Goal: Information Seeking & Learning: Learn about a topic

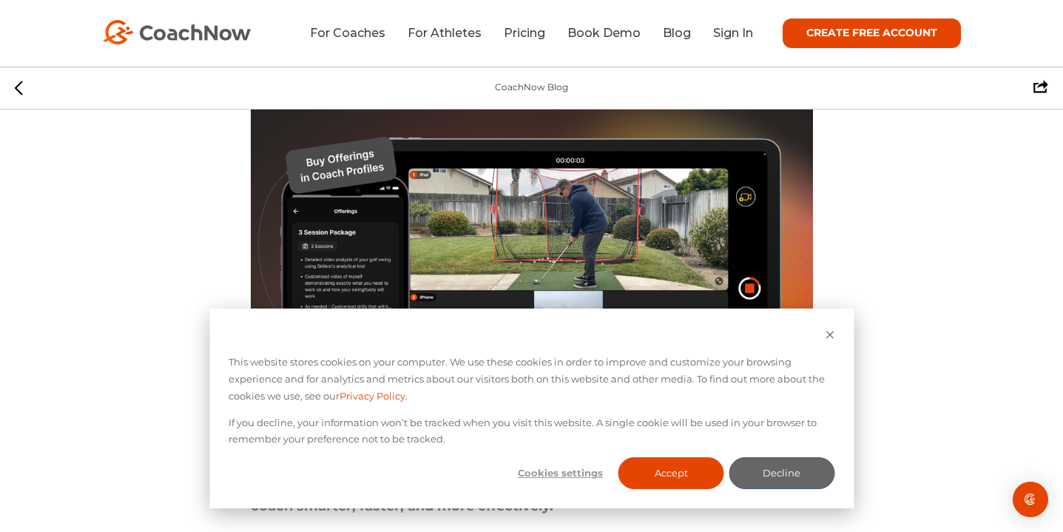
scroll to position [339, 0]
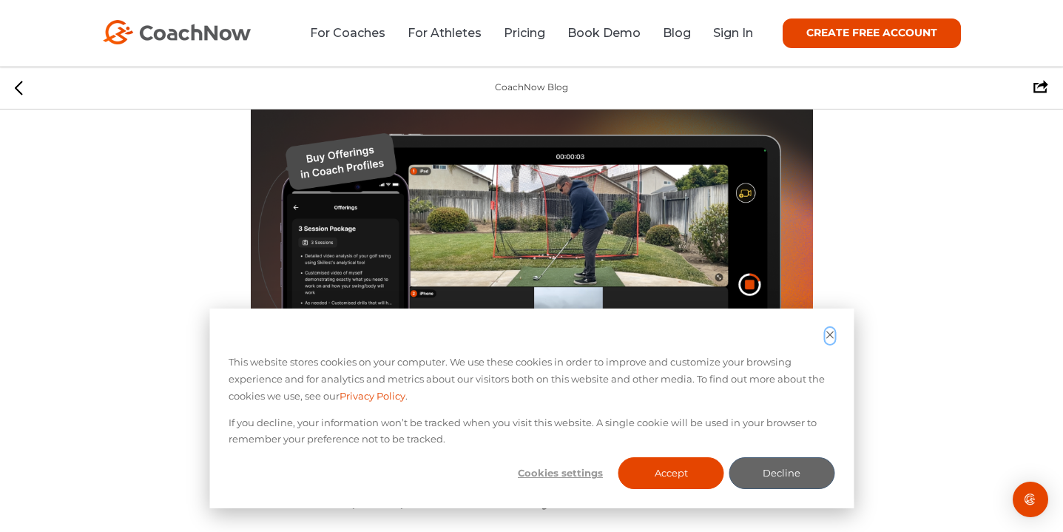
click at [825, 333] on icon "Dismiss cookie banner" at bounding box center [830, 335] width 10 height 10
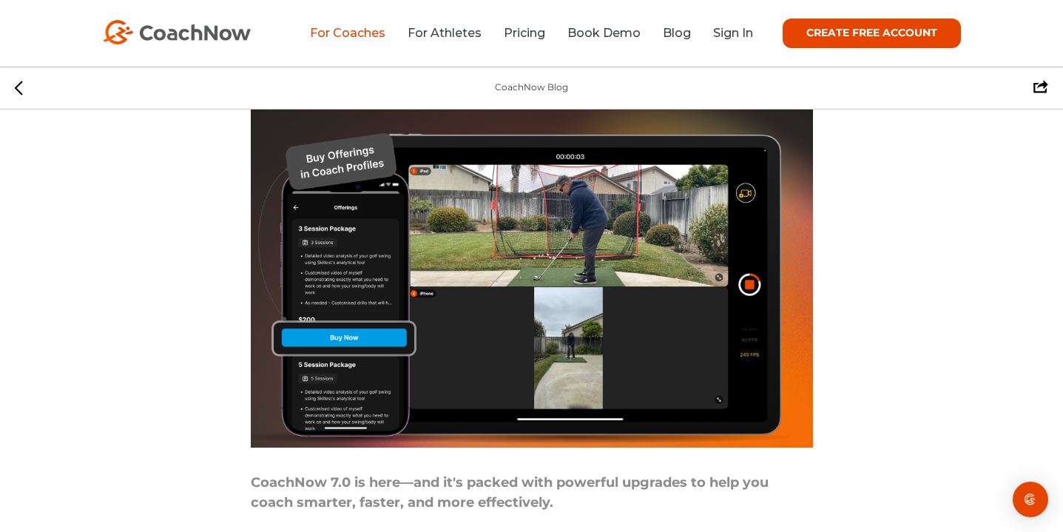
click at [370, 38] on link "For Coaches" at bounding box center [347, 33] width 75 height 14
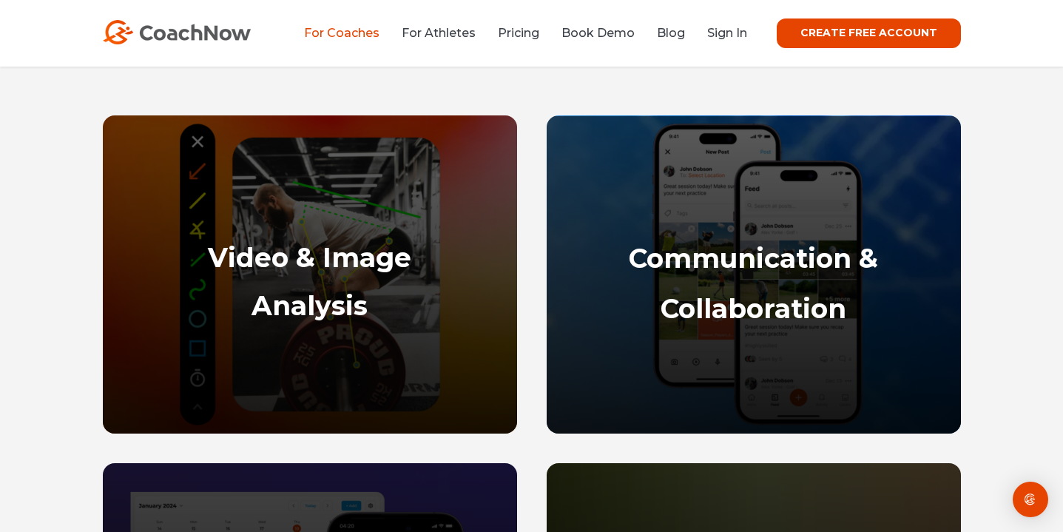
scroll to position [671, 0]
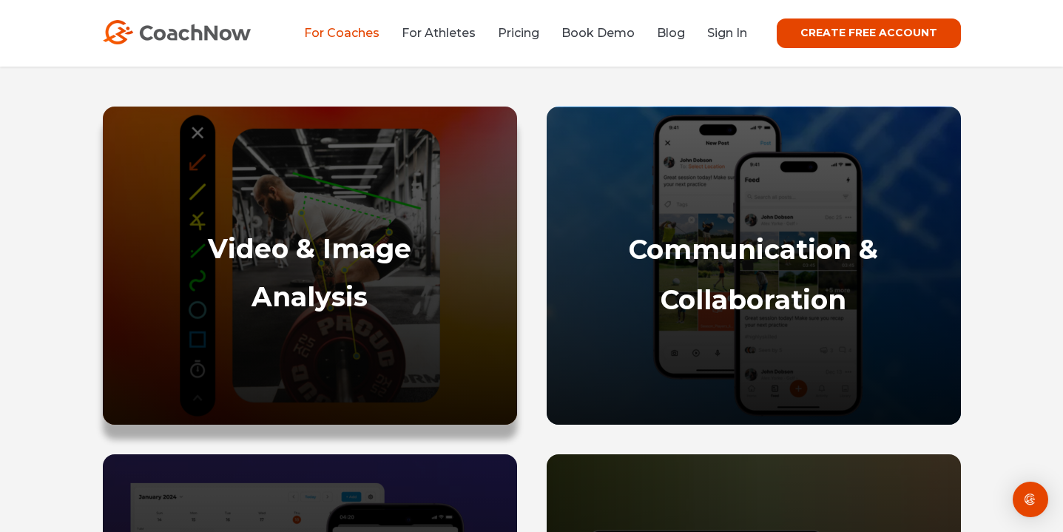
click at [365, 277] on div "Video & Image Analysis" at bounding box center [310, 321] width 385 height 177
click at [312, 299] on strong "Analysis" at bounding box center [309, 296] width 116 height 33
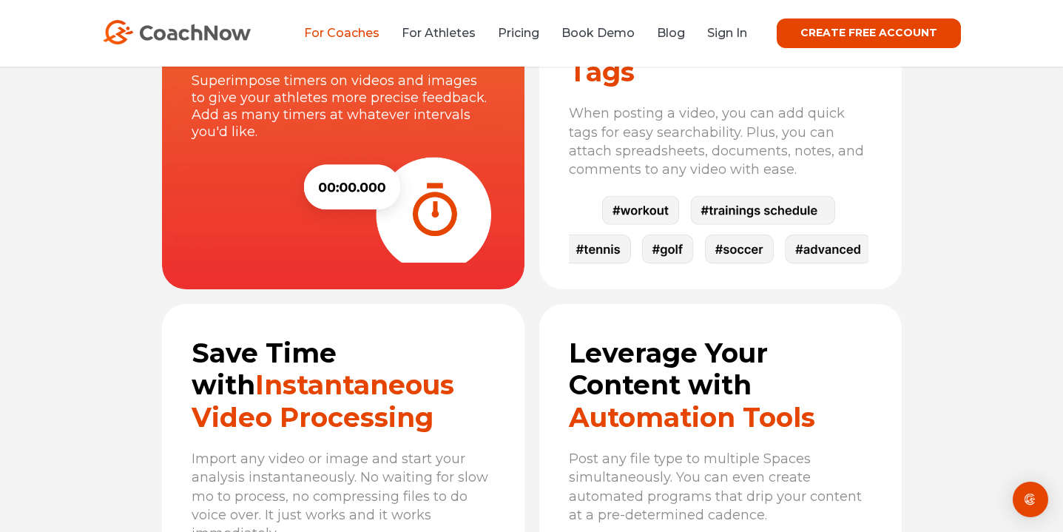
scroll to position [4666, 0]
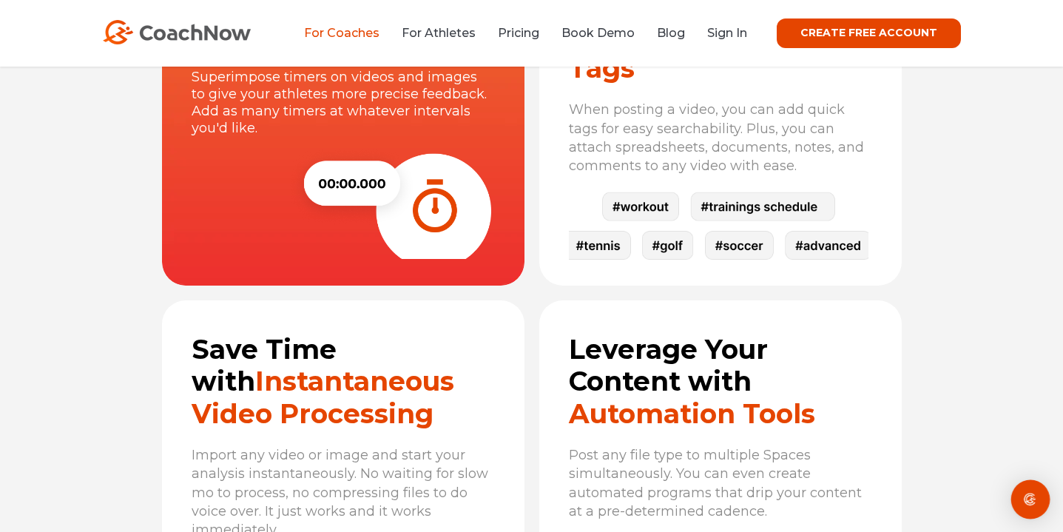
click at [1033, 501] on img "Open Intercom Messenger" at bounding box center [1030, 499] width 19 height 19
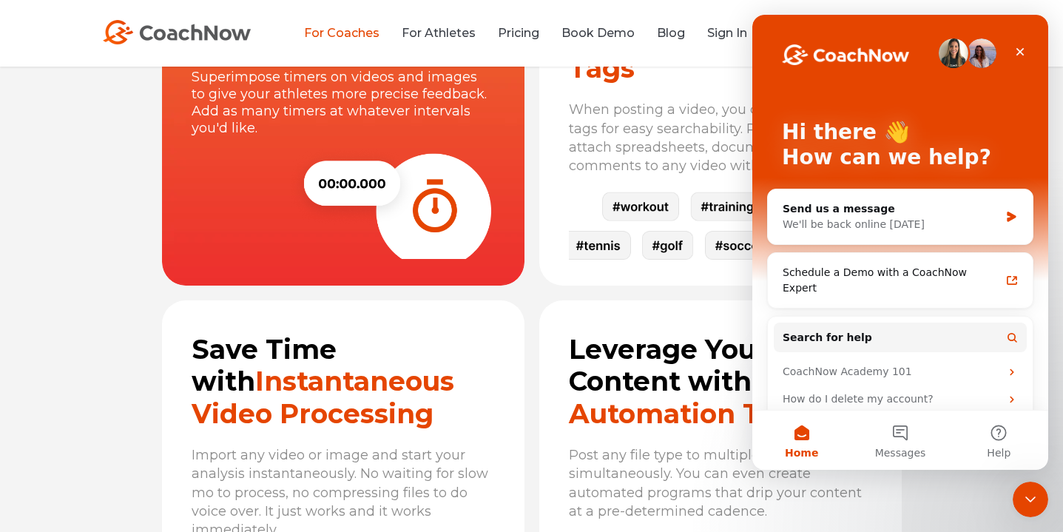
scroll to position [0, 0]
click at [618, 296] on div "Break Your Personal Record with the Timer Tool Superimpose timers on videos and…" at bounding box center [532, 249] width 740 height 653
click at [1021, 53] on icon "Close" at bounding box center [1020, 52] width 8 height 8
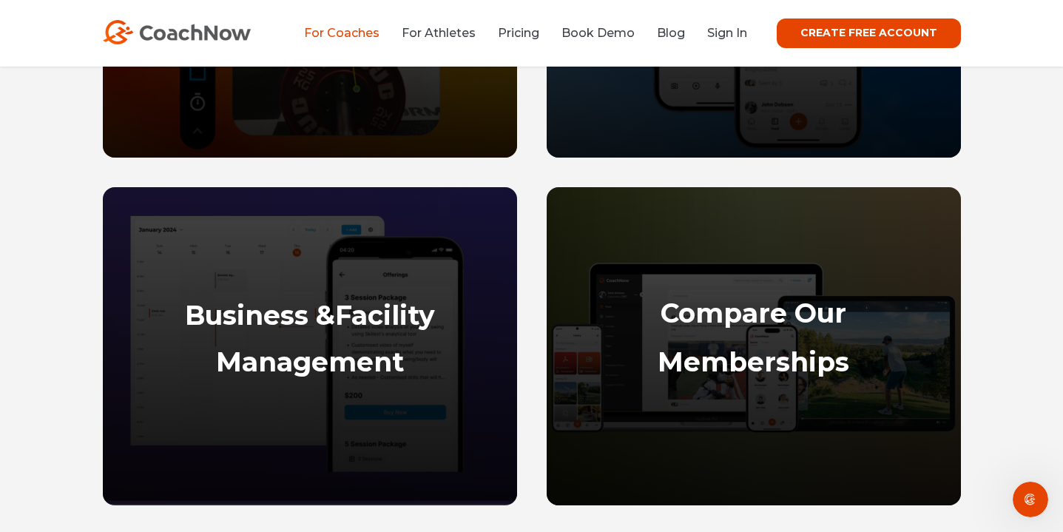
scroll to position [975, 0]
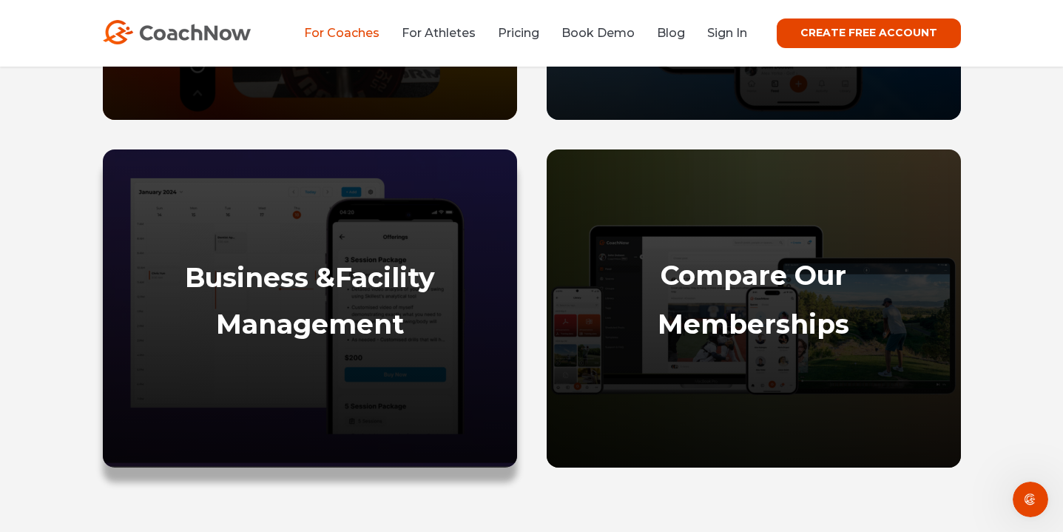
click at [341, 319] on strong "Management" at bounding box center [310, 324] width 188 height 33
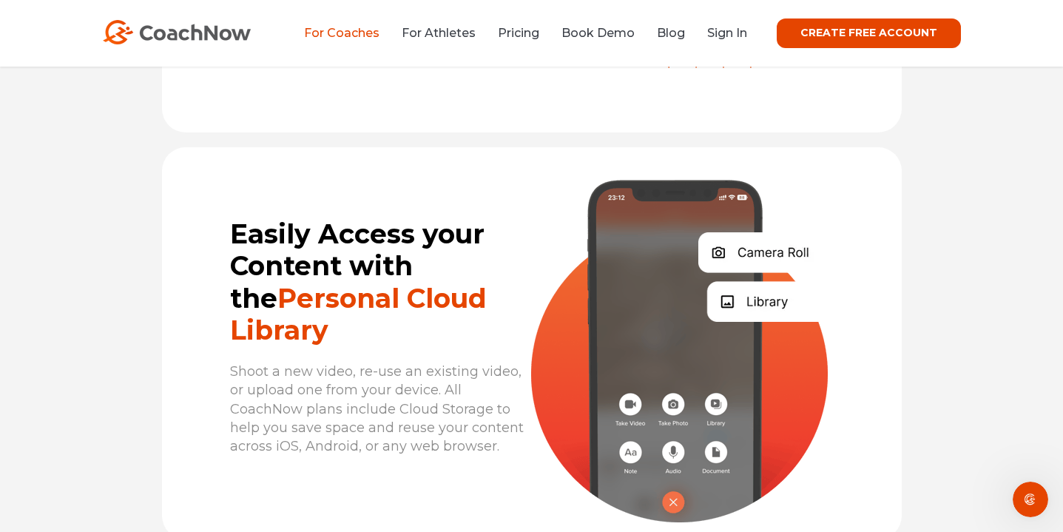
scroll to position [3911, 0]
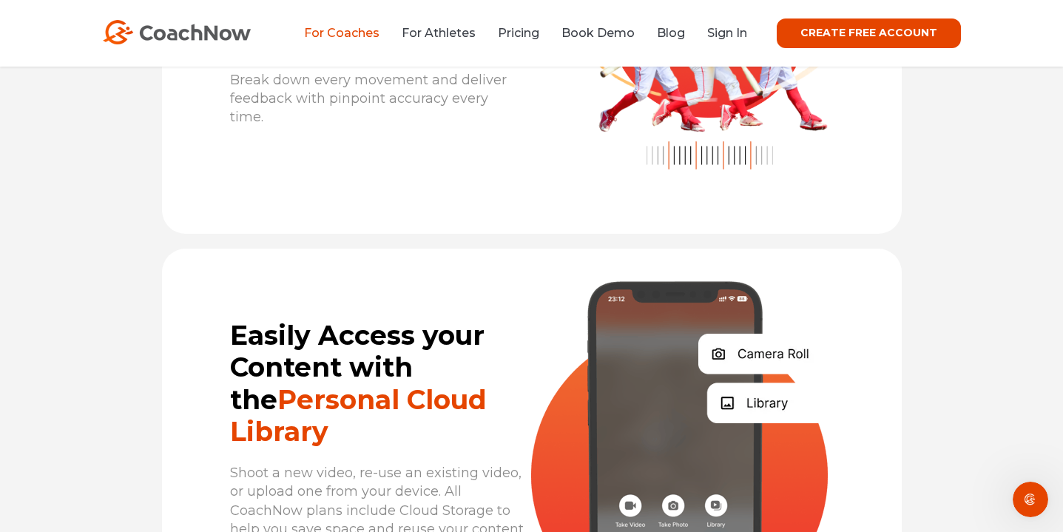
click at [365, 38] on link "For Coaches" at bounding box center [341, 33] width 75 height 14
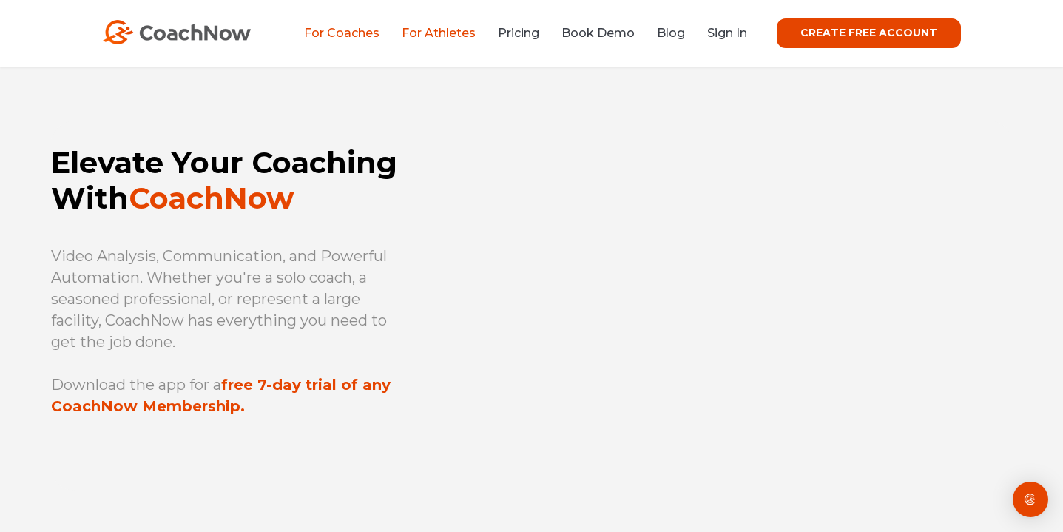
click at [464, 35] on link "For Athletes" at bounding box center [439, 33] width 74 height 14
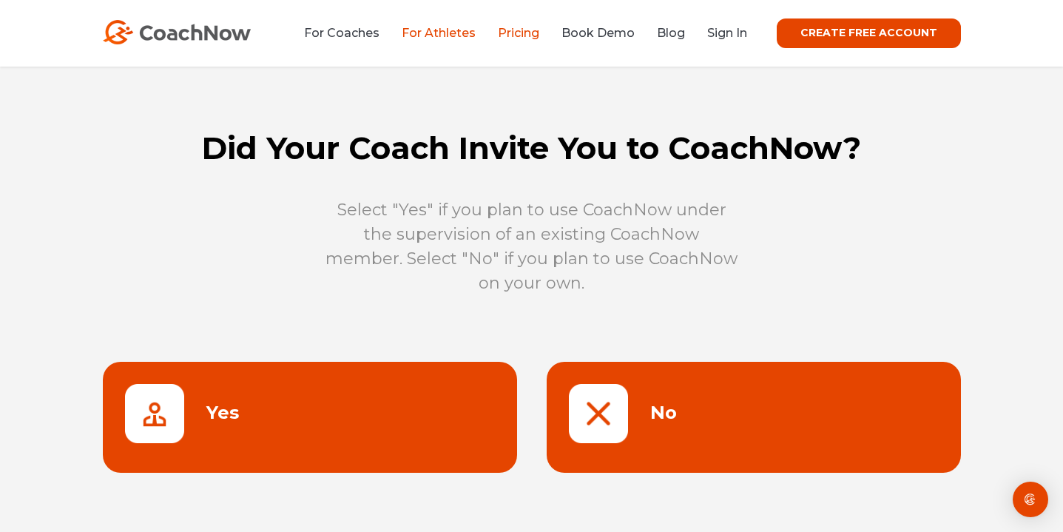
click at [532, 38] on link "Pricing" at bounding box center [518, 33] width 41 height 14
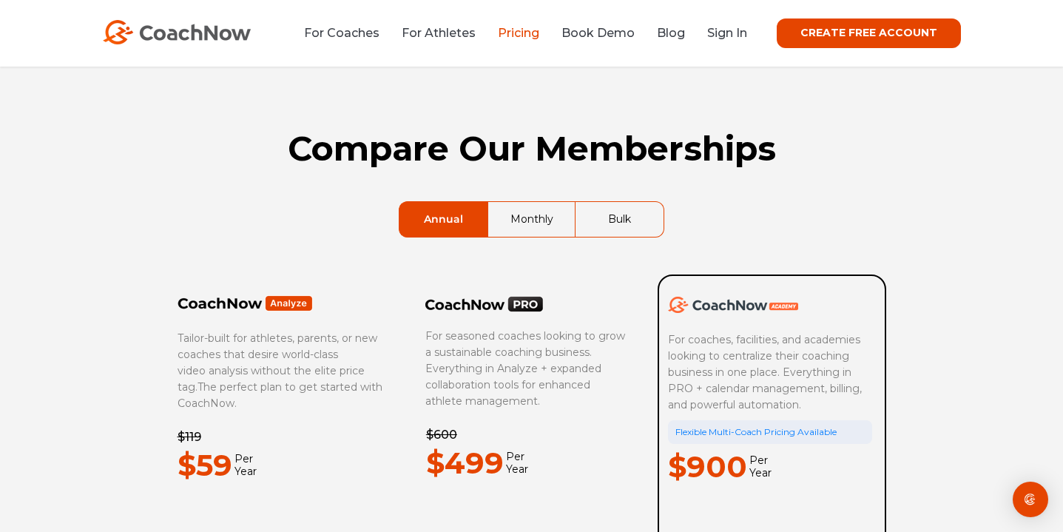
click at [607, 226] on link "Bulk" at bounding box center [619, 219] width 88 height 35
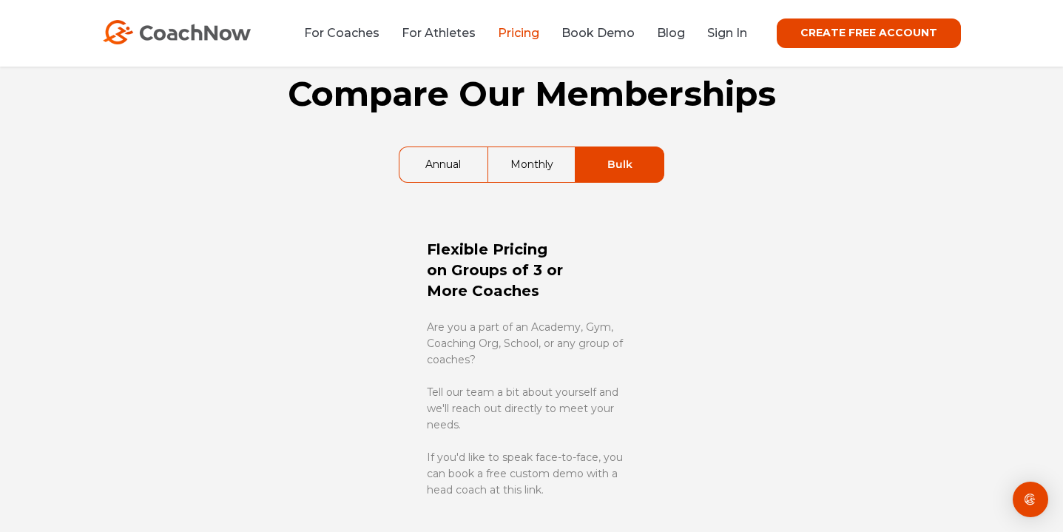
scroll to position [59, 0]
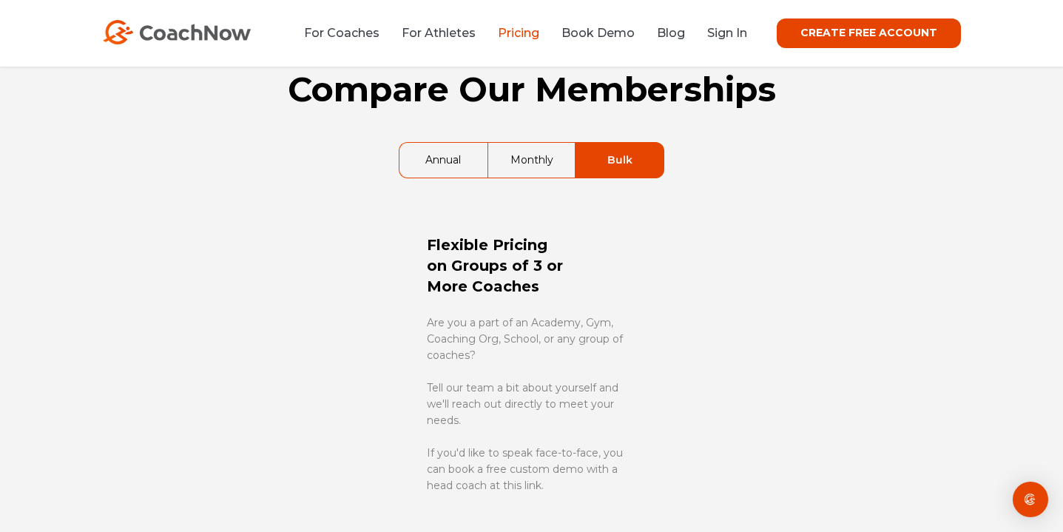
click at [456, 159] on link "Annual" at bounding box center [443, 160] width 88 height 35
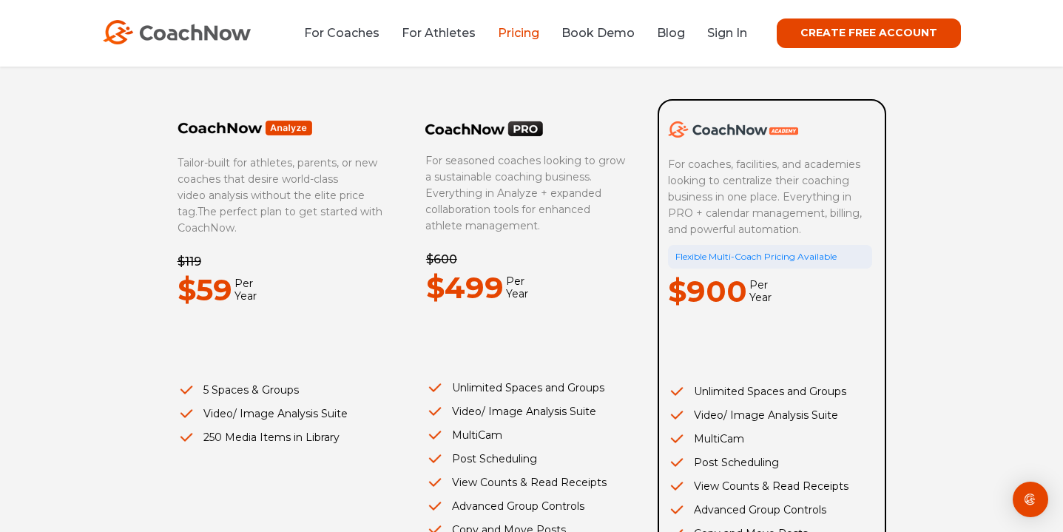
scroll to position [0, 0]
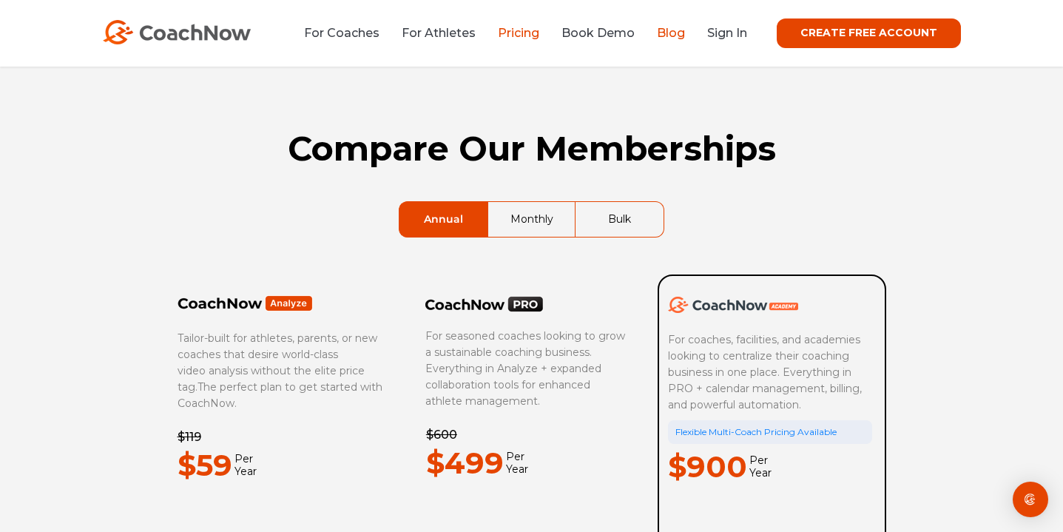
click at [674, 29] on link "Blog" at bounding box center [671, 33] width 28 height 14
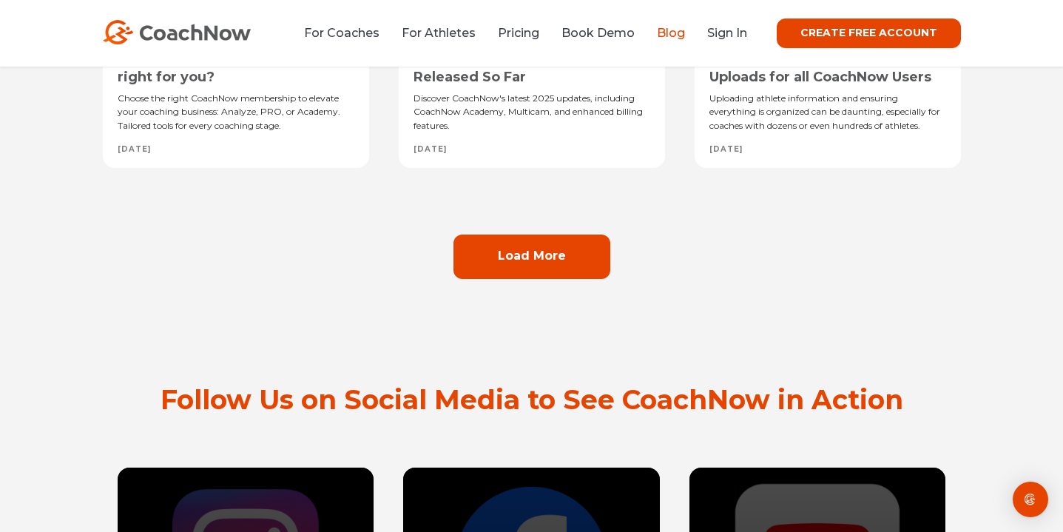
scroll to position [1422, 0]
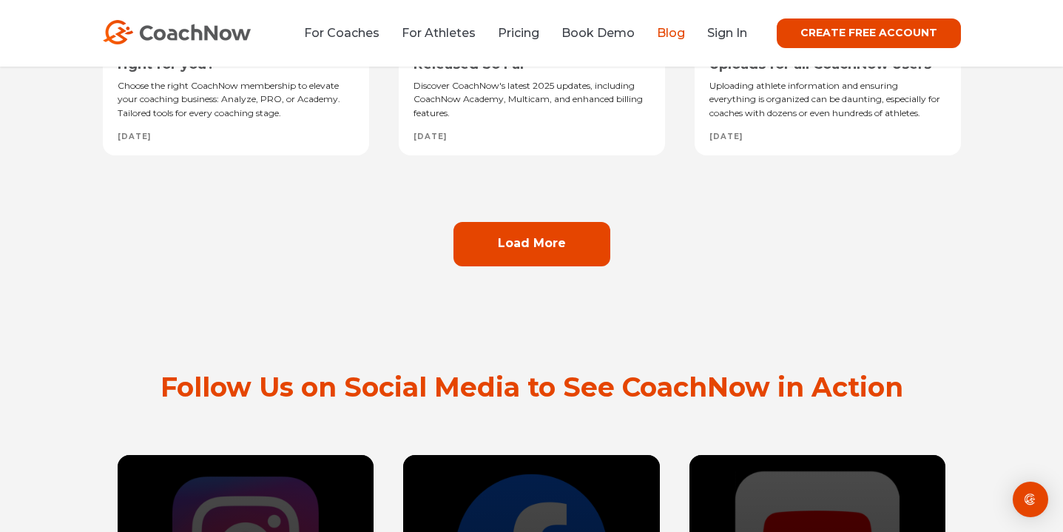
click at [513, 255] on link "Load More" at bounding box center [531, 244] width 157 height 44
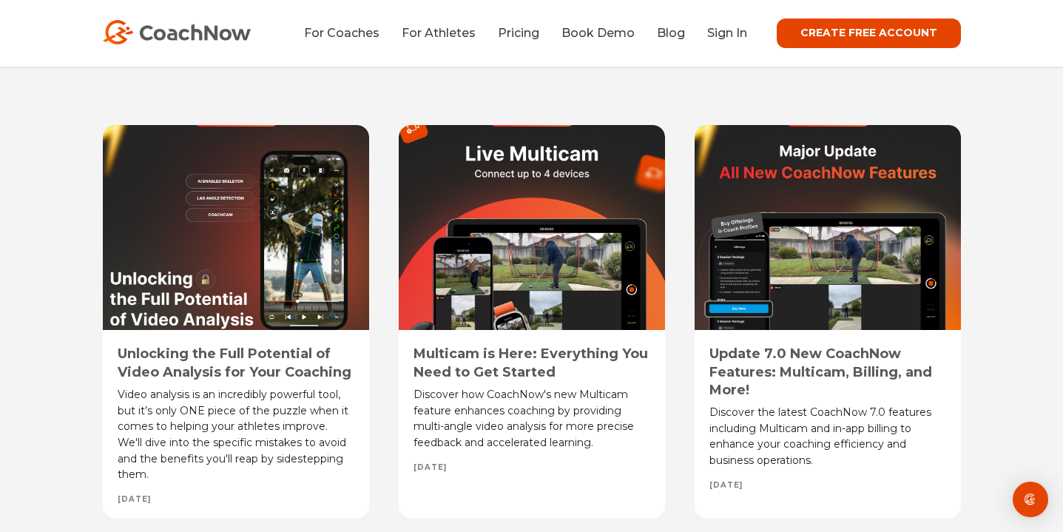
scroll to position [2111, 0]
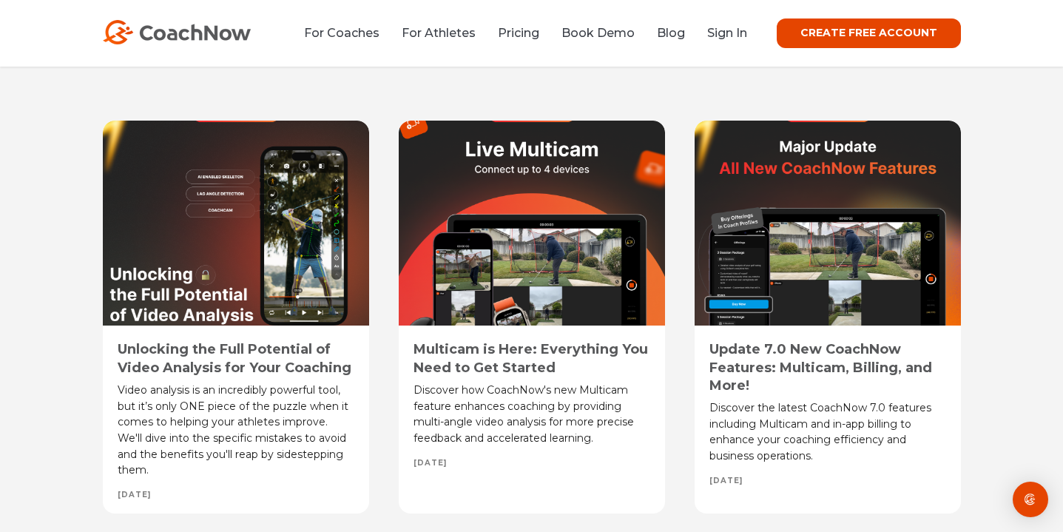
click at [498, 259] on div at bounding box center [532, 223] width 266 height 205
click at [521, 206] on div at bounding box center [532, 223] width 266 height 205
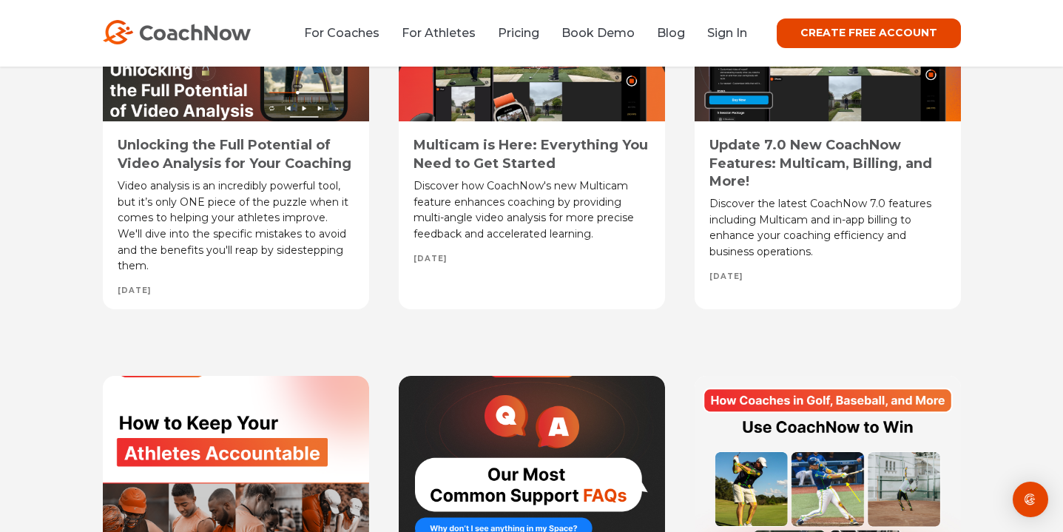
scroll to position [2303, 0]
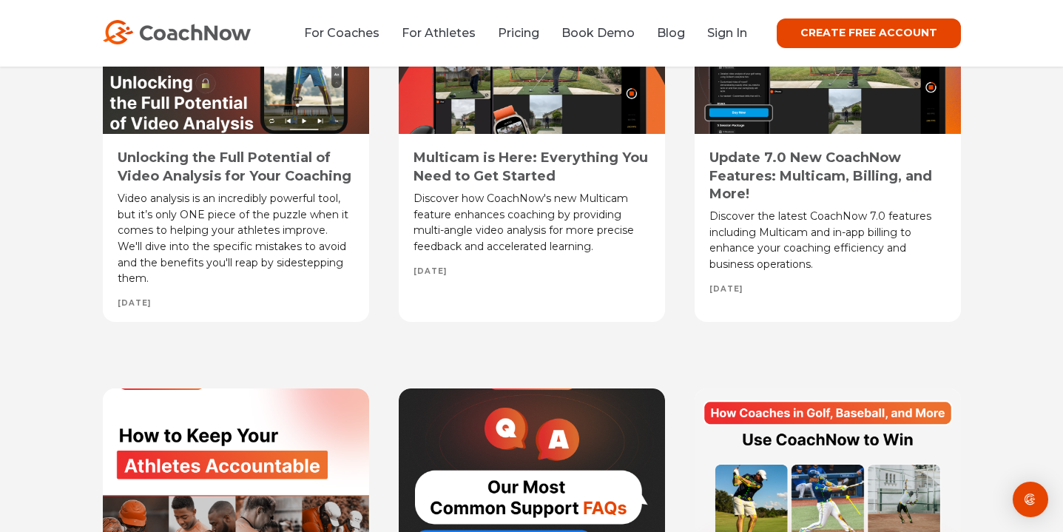
click at [522, 217] on div "Discover how CoachNow's new Multicam feature enhances coaching by providing mul…" at bounding box center [531, 223] width 237 height 64
click at [524, 143] on div "Multicam is Here: Everything You Need to Get Started Discover how CoachNow's ne…" at bounding box center [532, 125] width 266 height 393
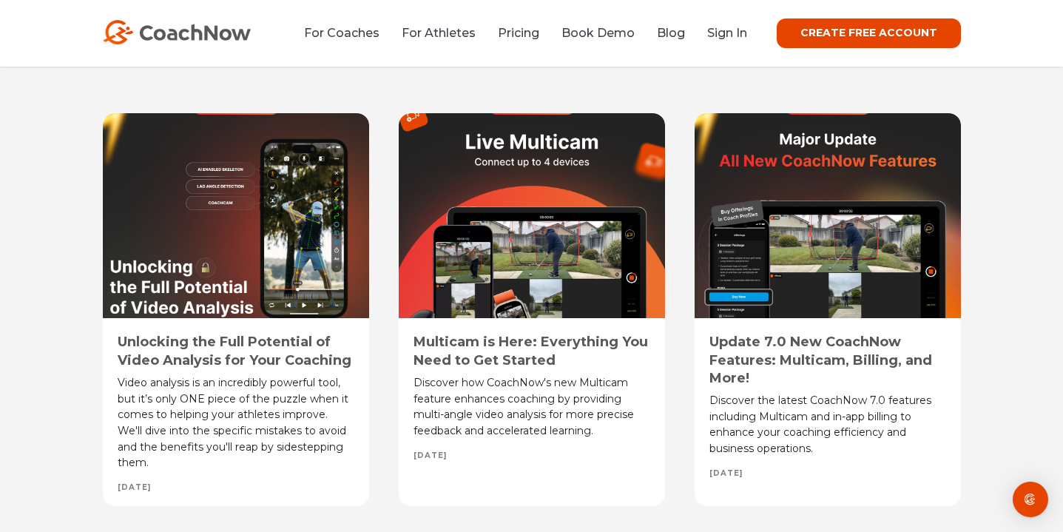
scroll to position [2064, 0]
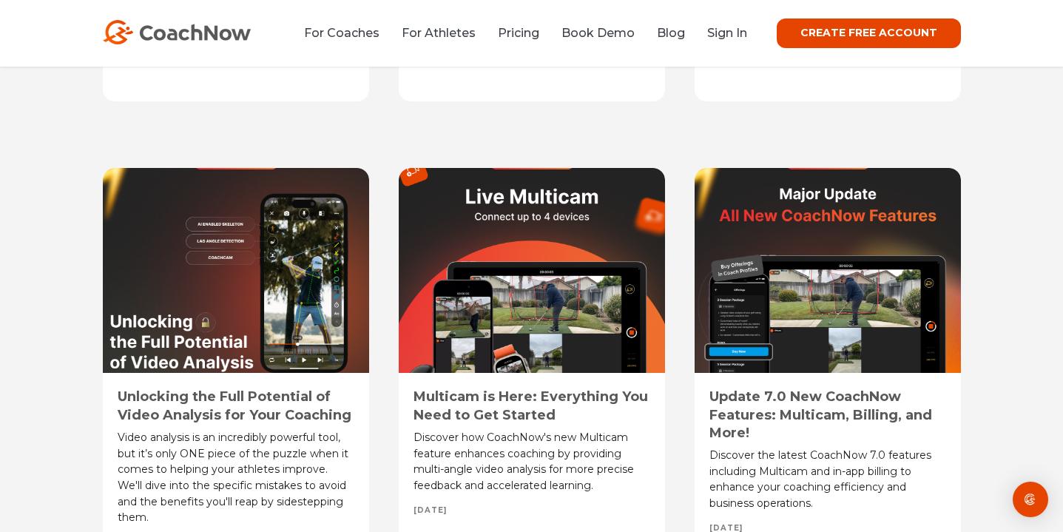
click at [426, 174] on div at bounding box center [532, 270] width 266 height 205
click at [650, 213] on div at bounding box center [532, 270] width 266 height 205
click at [583, 251] on div at bounding box center [532, 270] width 266 height 205
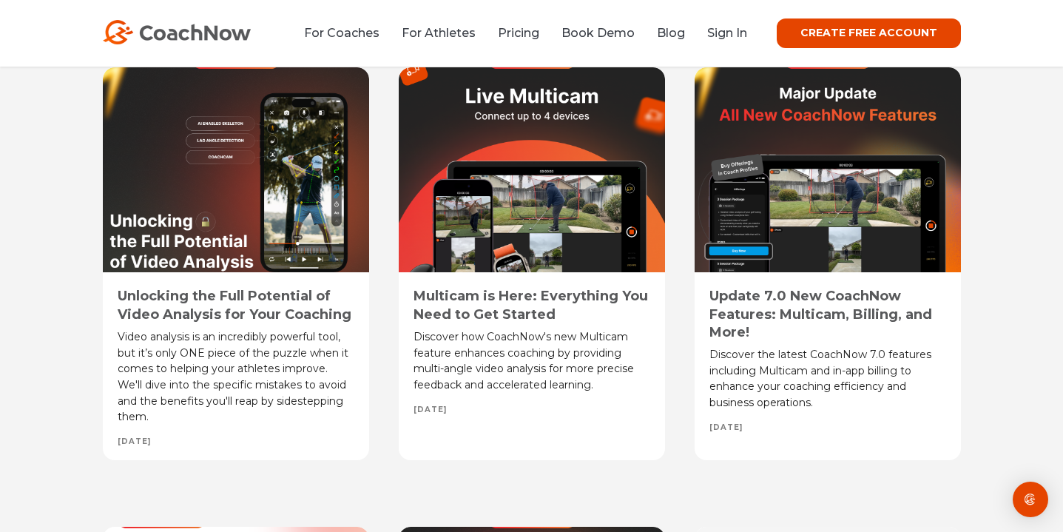
scroll to position [2170, 0]
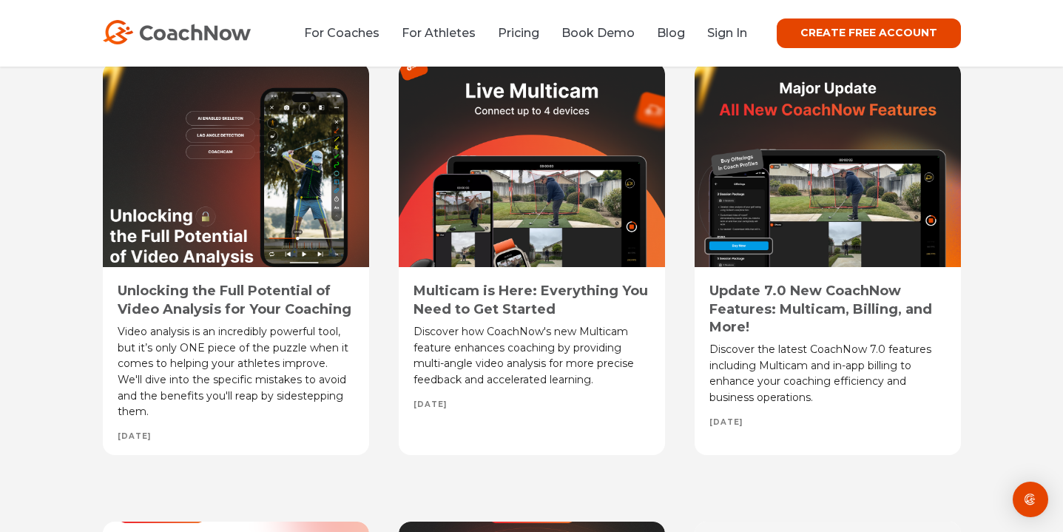
click at [487, 382] on div "Discover how CoachNow's new Multicam feature enhances coaching by providing mul…" at bounding box center [531, 356] width 237 height 64
click at [476, 394] on div "Multicam is Here: Everything You Need to Get Started Discover how CoachNow's ne…" at bounding box center [532, 368] width 266 height 172
click at [471, 412] on div "Multicam is Here: Everything You Need to Get Started Discover how CoachNow's ne…" at bounding box center [532, 368] width 266 height 172
click at [544, 360] on div "Discover how CoachNow's new Multicam feature enhances coaching by providing mul…" at bounding box center [531, 356] width 237 height 64
click at [525, 291] on link "Multicam is Here: Everything You Need to Get Started" at bounding box center [530, 300] width 234 height 34
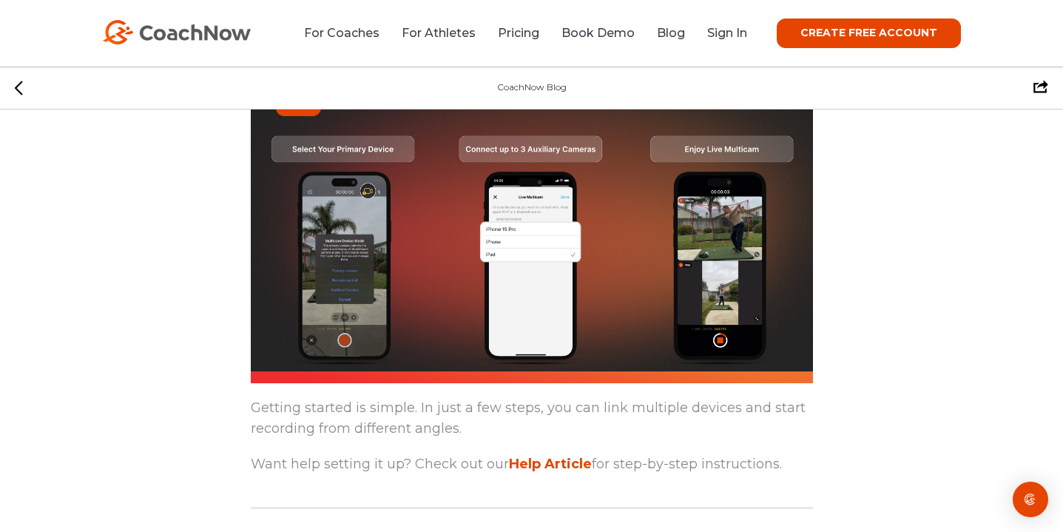
scroll to position [3423, 0]
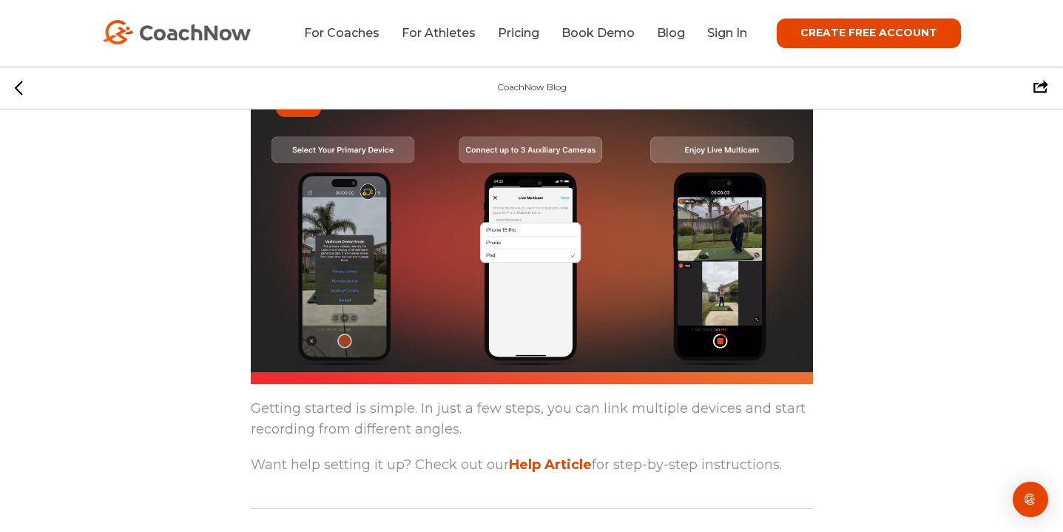
click at [528, 467] on span "Help Article" at bounding box center [550, 464] width 83 height 16
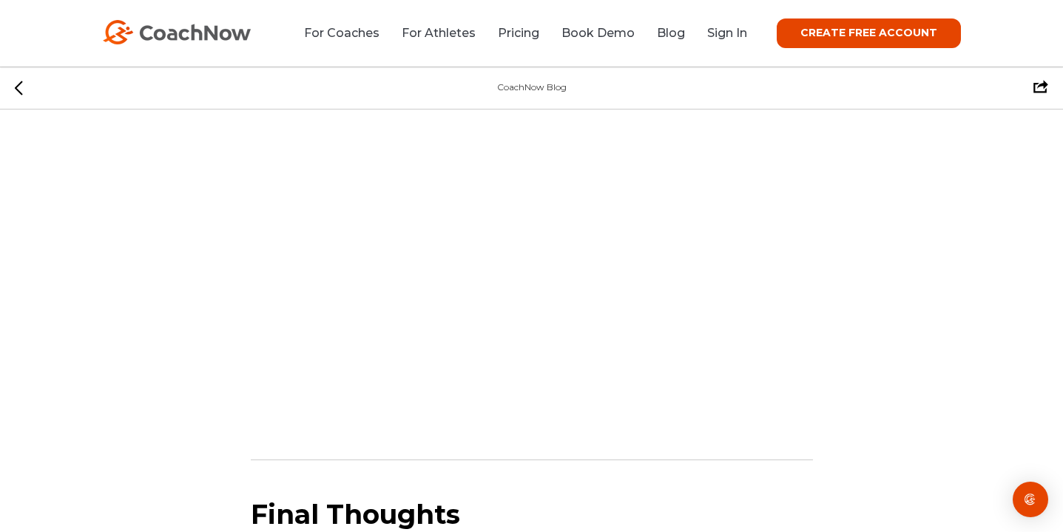
scroll to position [3904, 0]
